Goal: Task Accomplishment & Management: Use online tool/utility

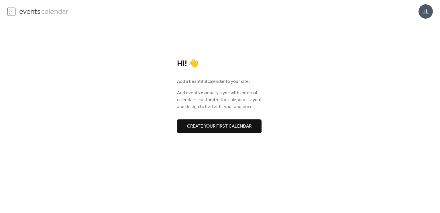
click at [242, 129] on span "Create your first calendar" at bounding box center [219, 126] width 64 height 7
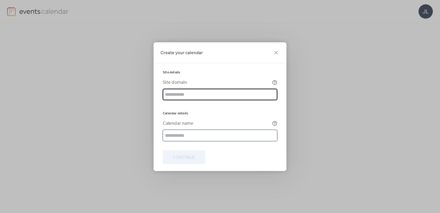
click at [179, 139] on input "text" at bounding box center [220, 134] width 115 height 11
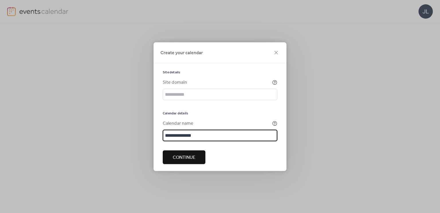
type input "**********"
click at [178, 158] on span "Continue" at bounding box center [184, 157] width 23 height 7
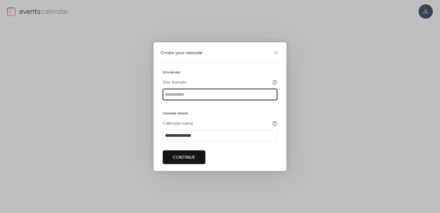
click at [212, 107] on div "**********" at bounding box center [220, 105] width 115 height 71
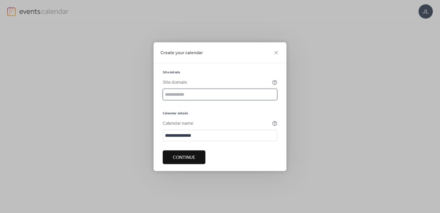
click at [191, 95] on input "text" at bounding box center [220, 93] width 115 height 11
click at [231, 54] on div "Create your calendar" at bounding box center [219, 52] width 133 height 21
click at [281, 52] on div "Create your calendar" at bounding box center [219, 52] width 133 height 21
click at [277, 53] on icon at bounding box center [276, 52] width 7 height 7
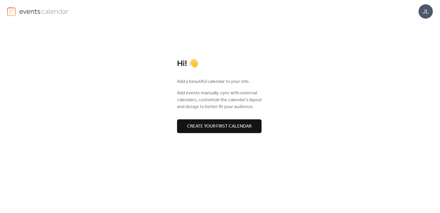
click at [433, 17] on div "JL" at bounding box center [220, 11] width 440 height 23
click at [429, 16] on div "JL" at bounding box center [425, 11] width 14 height 14
click at [414, 49] on span "Sign out" at bounding box center [414, 51] width 17 height 7
